Goal: Obtain resource: Obtain resource

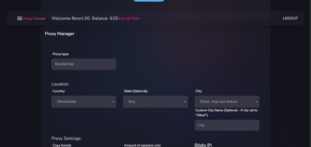
scroll to position [177, 0]
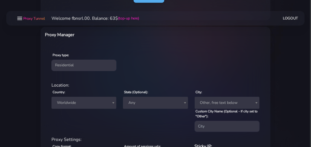
click at [88, 73] on div "Proxy type: Residential Static Mobile" at bounding box center [156, 61] width 228 height 32
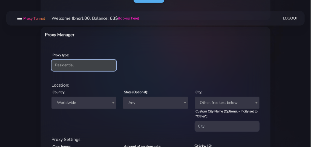
select select "static"
click option "Static" at bounding box center [0, 0] width 0 height 0
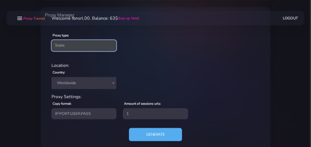
scroll to position [208, 0]
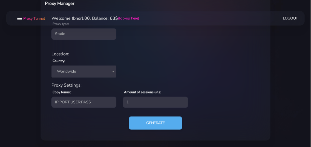
click at [87, 72] on span "Worldwide" at bounding box center [84, 72] width 58 height 8
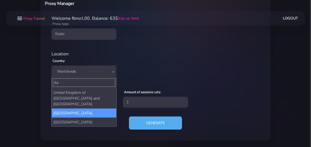
type input "ita"
select select "IT"
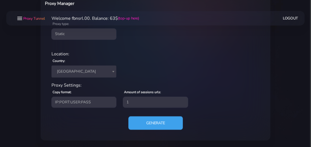
click at [157, 125] on button "Generate" at bounding box center [155, 122] width 54 height 13
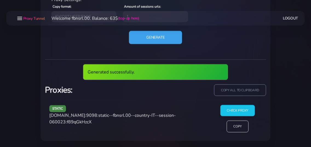
scroll to position [273, 0]
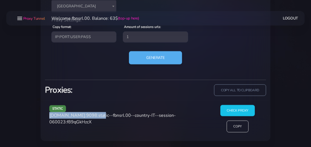
drag, startPoint x: 97, startPoint y: 114, endPoint x: 50, endPoint y: 115, distance: 46.2
click at [50, 115] on span "[DOMAIN_NAME]:9098:static--fbnsrl.00--country-IT--session-060023:f89qGkHzcX" at bounding box center [112, 118] width 126 height 13
copy span "[DOMAIN_NAME]:9098"
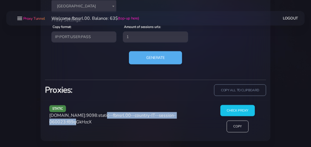
drag, startPoint x: 81, startPoint y: 122, endPoint x: 99, endPoint y: 116, distance: 18.2
click at [99, 116] on span "[DOMAIN_NAME]:9098:static--fbnsrl.00--country-IT--session-060023:f89qGkHzcX" at bounding box center [112, 118] width 126 height 13
copy span "static--fbnsrl.00--country-IT--session-060023"
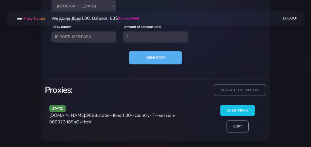
click at [95, 122] on span "[DOMAIN_NAME]:9098:static--fbnsrl.00--country-IT--session-060023:f89qGkHzcX" at bounding box center [112, 118] width 126 height 13
copy span "f89qGkHzcX"
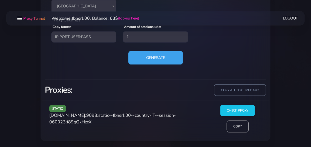
click at [148, 56] on button "Generate" at bounding box center [155, 57] width 54 height 13
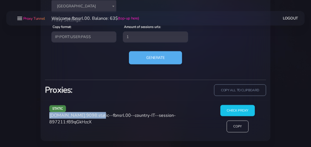
drag, startPoint x: 50, startPoint y: 116, endPoint x: 97, endPoint y: 115, distance: 46.8
click at [97, 115] on span "[DOMAIN_NAME]:9098:static--fbnsrl.00--country-IT--session-897211:f89qGkHzcX" at bounding box center [112, 118] width 126 height 13
copy span "[DOMAIN_NAME]:9098"
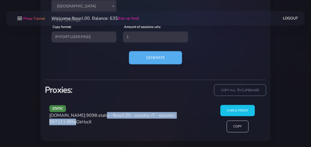
drag, startPoint x: 98, startPoint y: 115, endPoint x: 122, endPoint y: 120, distance: 24.8
click at [81, 121] on span "[DOMAIN_NAME]:9098:static--fbnsrl.00--country-IT--session-897211:f89qGkHzcX" at bounding box center [112, 118] width 126 height 13
copy span "static--fbnsrl.00--country-IT--session-897211"
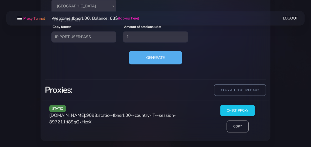
click at [95, 122] on span "[DOMAIN_NAME]:9098:static--fbnsrl.00--country-IT--session-897211:f89qGkHzcX" at bounding box center [112, 118] width 126 height 13
copy span "f89qGkHzcX"
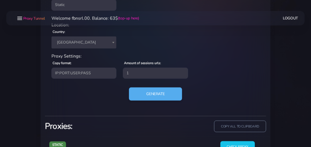
scroll to position [244, 0]
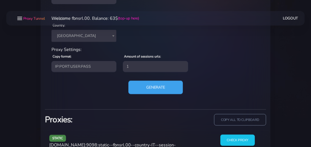
click at [162, 87] on button "Generate" at bounding box center [155, 86] width 54 height 13
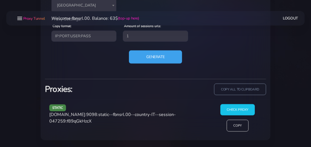
scroll to position [273, 0]
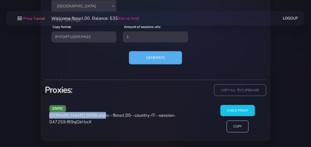
drag, startPoint x: 50, startPoint y: 115, endPoint x: 97, endPoint y: 114, distance: 46.8
click at [97, 114] on span "[DOMAIN_NAME]:9098:static--fbnsrl.00--country-IT--session-047259:f89qGkHzcX" at bounding box center [112, 118] width 126 height 13
copy span "[DOMAIN_NAME]:9098"
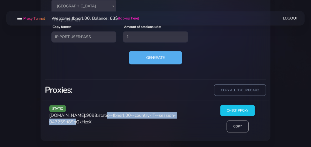
drag, startPoint x: 99, startPoint y: 115, endPoint x: 82, endPoint y: 123, distance: 19.1
click at [82, 123] on span "[DOMAIN_NAME]:9098:static--fbnsrl.00--country-IT--session-047259:f89qGkHzcX" at bounding box center [112, 118] width 126 height 13
copy span "static--fbnsrl.00--country-IT--session-047259"
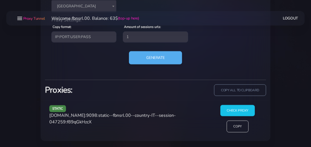
click at [90, 122] on span "[DOMAIN_NAME]:9098:static--fbnsrl.00--country-IT--session-047259:f89qGkHzcX" at bounding box center [112, 118] width 126 height 13
copy span "f89qGkHzcX"
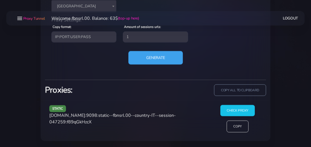
click at [150, 55] on button "Generate" at bounding box center [155, 57] width 54 height 13
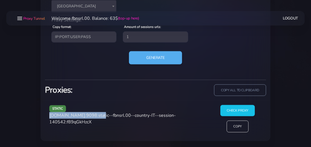
drag, startPoint x: 50, startPoint y: 115, endPoint x: 97, endPoint y: 115, distance: 46.5
click at [97, 115] on span "[DOMAIN_NAME]:9098:static--fbnsrl.00--country-IT--session-140542:f89qGkHzcX" at bounding box center [112, 118] width 126 height 13
copy span "[DOMAIN_NAME]:9098"
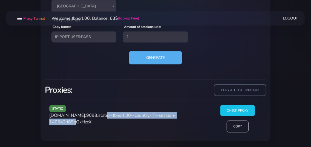
drag, startPoint x: 99, startPoint y: 114, endPoint x: 81, endPoint y: 123, distance: 20.4
click at [81, 123] on span "[DOMAIN_NAME]:9098:static--fbnsrl.00--country-IT--session-140542:f89qGkHzcX" at bounding box center [112, 118] width 126 height 13
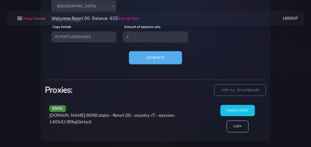
click at [92, 122] on span "[DOMAIN_NAME]:9098:static--fbnsrl.00--country-IT--session-140542:f89qGkHzcX" at bounding box center [112, 118] width 126 height 13
drag, startPoint x: 50, startPoint y: 115, endPoint x: 98, endPoint y: 116, distance: 47.9
click at [98, 116] on span "[DOMAIN_NAME]:9098:static--fbnsrl.00--country-IT--session-140542:f89qGkHzcX" at bounding box center [112, 118] width 126 height 13
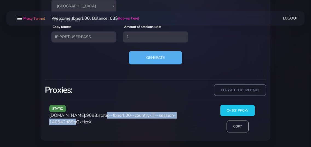
drag, startPoint x: 98, startPoint y: 114, endPoint x: 81, endPoint y: 122, distance: 18.6
click at [81, 122] on span "[DOMAIN_NAME]:9098:static--fbnsrl.00--country-IT--session-140542:f89qGkHzcX" at bounding box center [112, 118] width 126 height 13
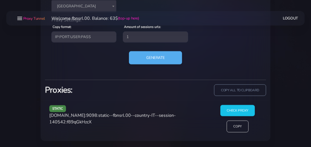
click at [102, 123] on span "[DOMAIN_NAME]:9098:static--fbnsrl.00--country-IT--session-140542:f89qGkHzcX" at bounding box center [112, 118] width 126 height 13
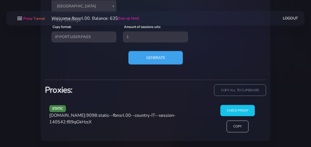
click at [144, 57] on button "Generate" at bounding box center [155, 57] width 54 height 13
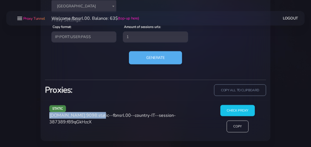
drag, startPoint x: 49, startPoint y: 114, endPoint x: 97, endPoint y: 115, distance: 47.0
click at [97, 115] on span "[DOMAIN_NAME]:9098:static--fbnsrl.00--country-IT--session-387389:f89qGkHzcX" at bounding box center [112, 118] width 126 height 13
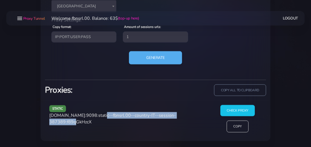
drag, startPoint x: 99, startPoint y: 115, endPoint x: 81, endPoint y: 122, distance: 19.2
click at [81, 122] on span "[DOMAIN_NAME]:9098:static--fbnsrl.00--country-IT--session-387389:f89qGkHzcX" at bounding box center [112, 118] width 126 height 13
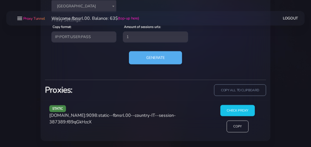
click at [103, 121] on span "[DOMAIN_NAME]:9098:static--fbnsrl.00--country-IT--session-387389:f89qGkHzcX" at bounding box center [112, 118] width 126 height 13
